Goal: Navigation & Orientation: Find specific page/section

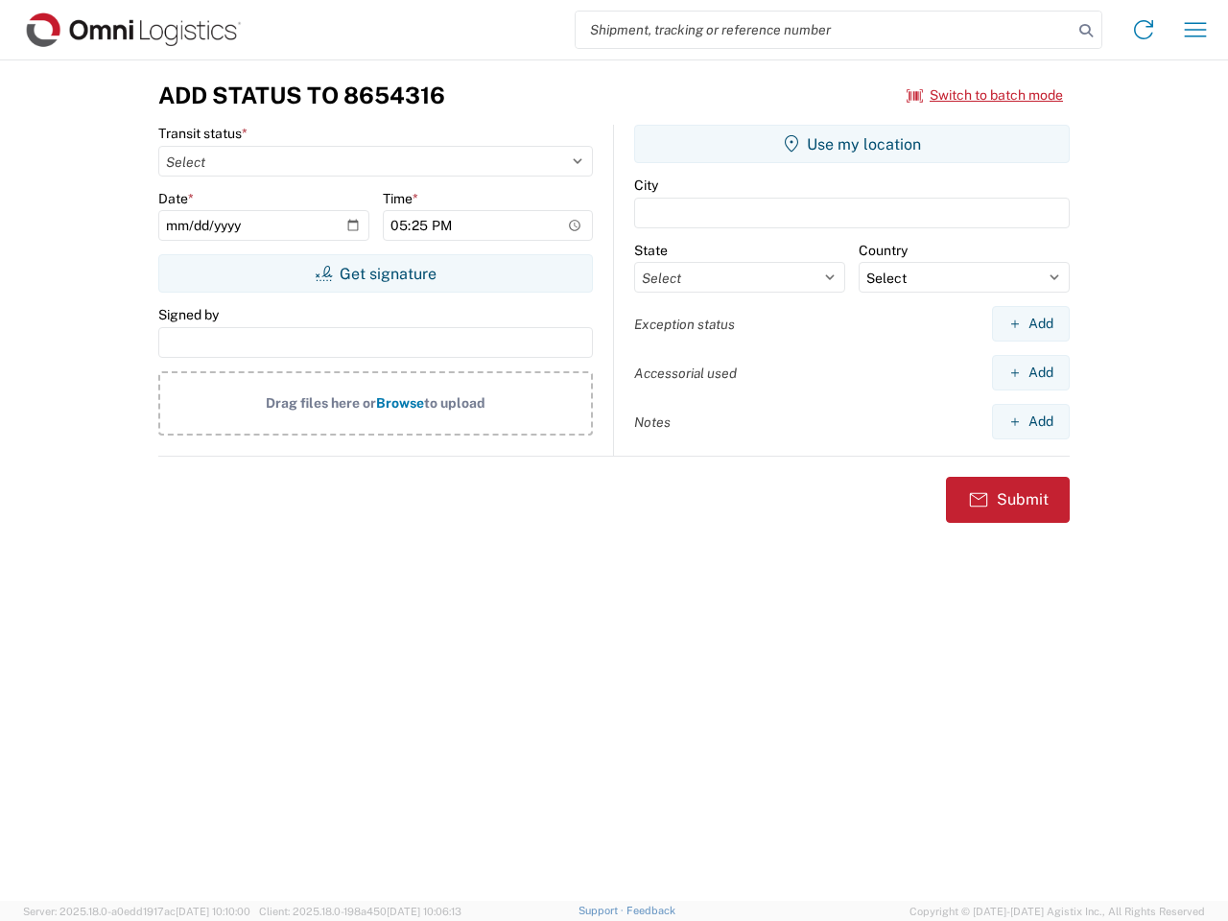
click at [824, 30] on input "search" at bounding box center [824, 30] width 497 height 36
click at [1086, 31] on icon at bounding box center [1086, 30] width 27 height 27
click at [1144, 30] on icon at bounding box center [1143, 29] width 31 height 31
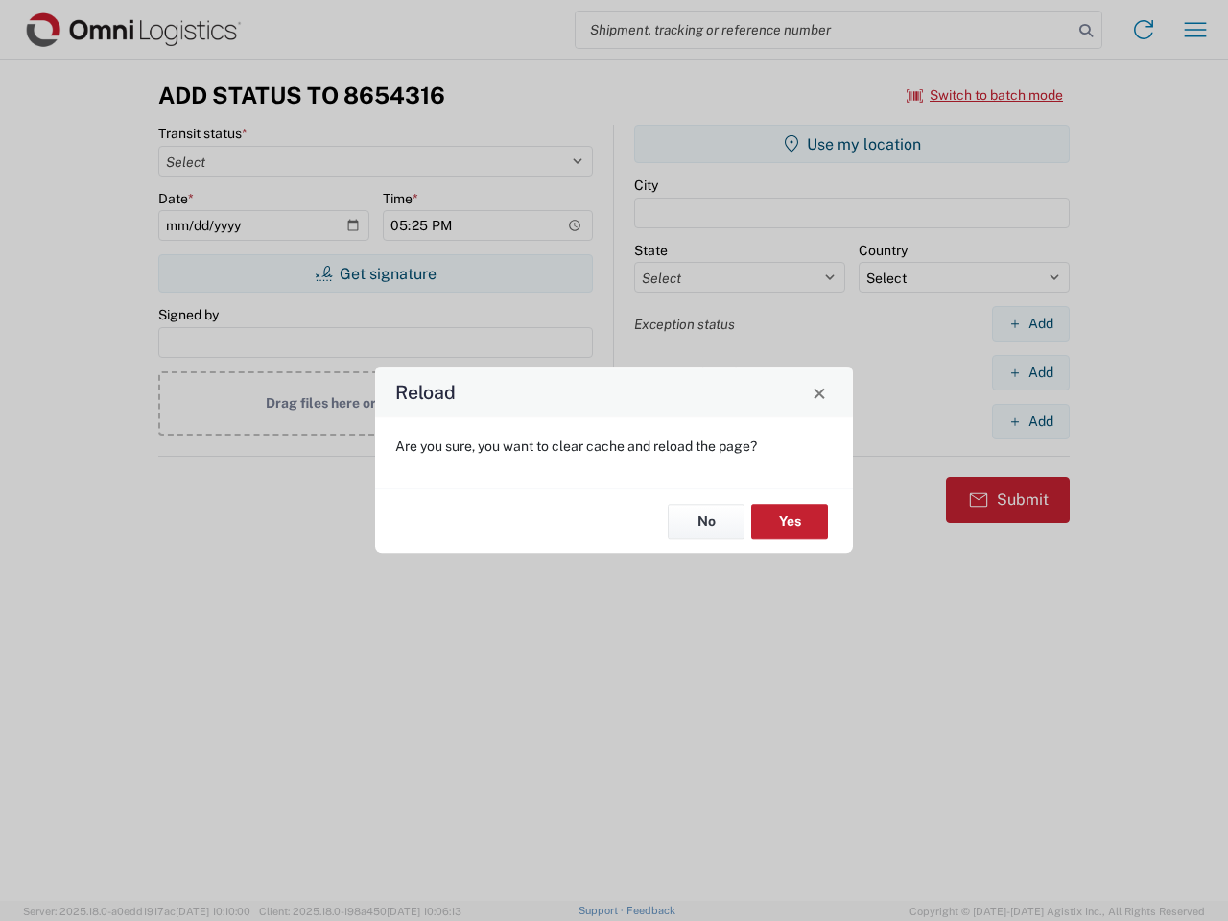
click at [1195, 30] on div "Reload Are you sure, you want to clear cache and reload the page? No Yes" at bounding box center [614, 460] width 1228 height 921
click at [985, 95] on div "Reload Are you sure, you want to clear cache and reload the page? No Yes" at bounding box center [614, 460] width 1228 height 921
click at [375, 273] on div "Reload Are you sure, you want to clear cache and reload the page? No Yes" at bounding box center [614, 460] width 1228 height 921
click at [852, 144] on div "Reload Are you sure, you want to clear cache and reload the page? No Yes" at bounding box center [614, 460] width 1228 height 921
click at [1030, 323] on div "Reload Are you sure, you want to clear cache and reload the page? No Yes" at bounding box center [614, 460] width 1228 height 921
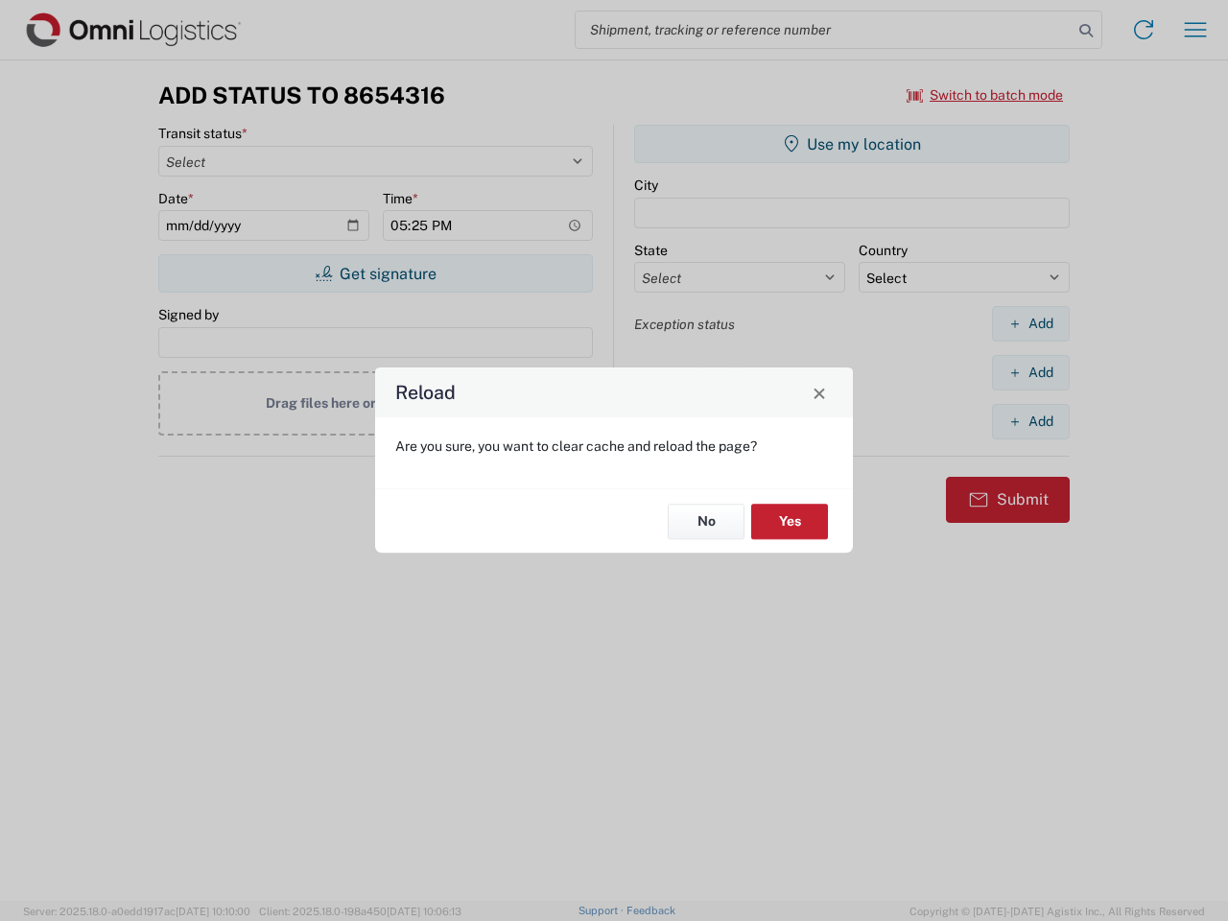
click at [1030, 372] on div "Reload Are you sure, you want to clear cache and reload the page? No Yes" at bounding box center [614, 460] width 1228 height 921
click at [1030, 421] on div "Reload Are you sure, you want to clear cache and reload the page? No Yes" at bounding box center [614, 460] width 1228 height 921
